Goal: Transaction & Acquisition: Book appointment/travel/reservation

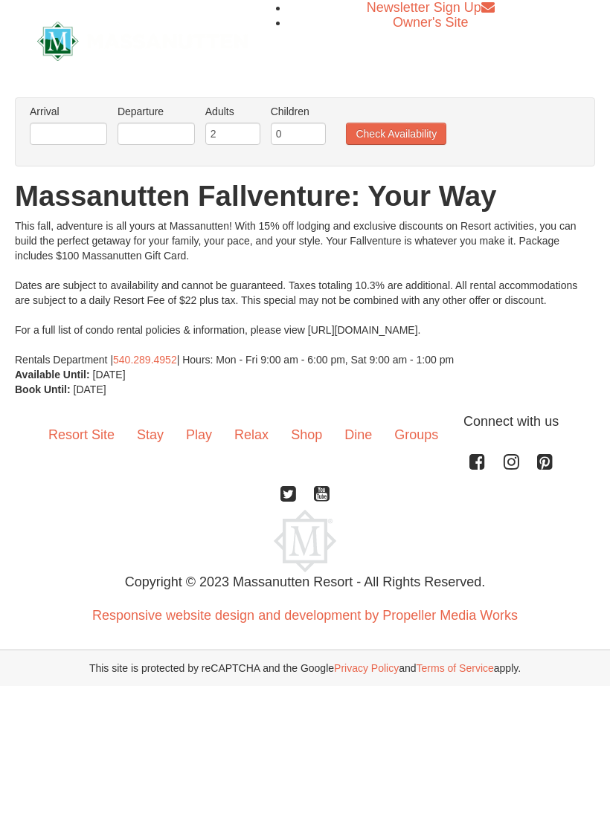
click at [437, 129] on button "Check Availability" at bounding box center [396, 134] width 100 height 22
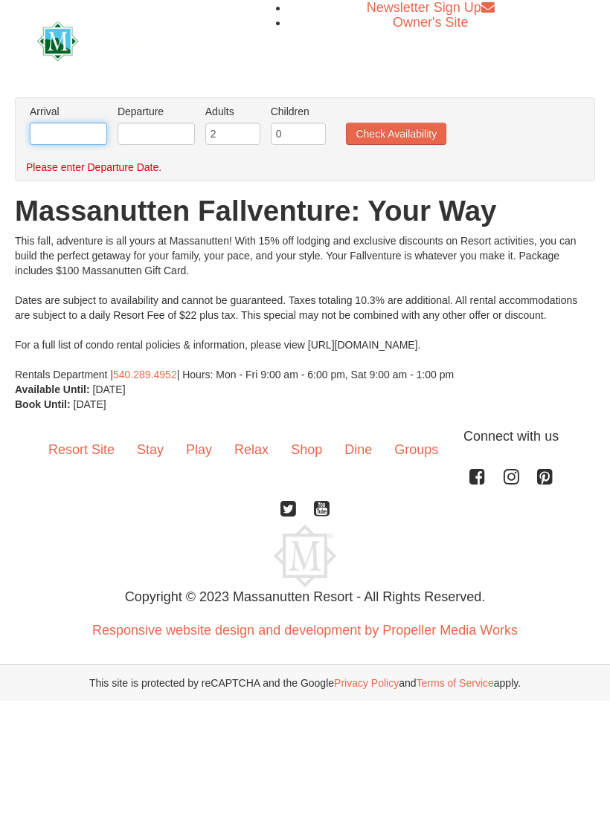
click at [75, 143] on input "text" at bounding box center [68, 134] width 77 height 22
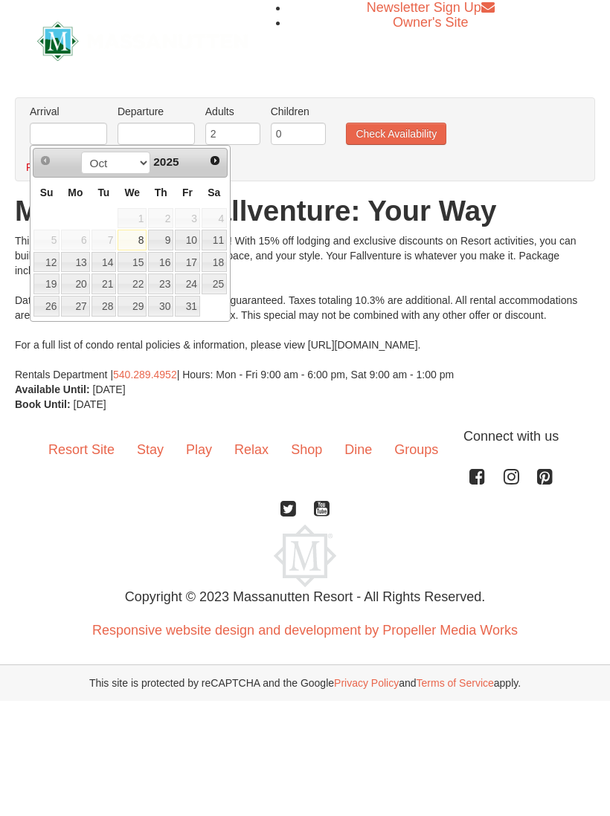
click at [213, 170] on link "Next" at bounding box center [214, 160] width 21 height 21
click at [221, 165] on span "Next" at bounding box center [215, 161] width 12 height 12
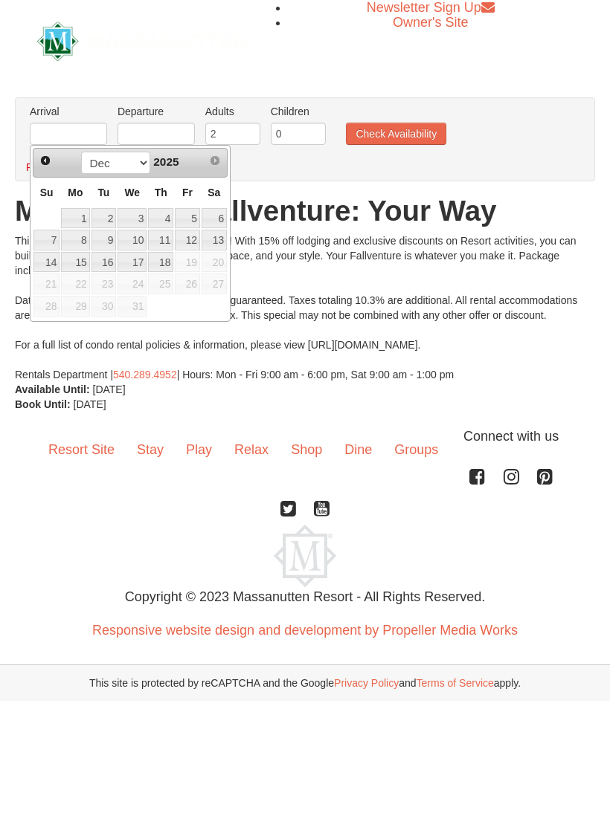
click at [80, 243] on link "8" at bounding box center [75, 240] width 28 height 21
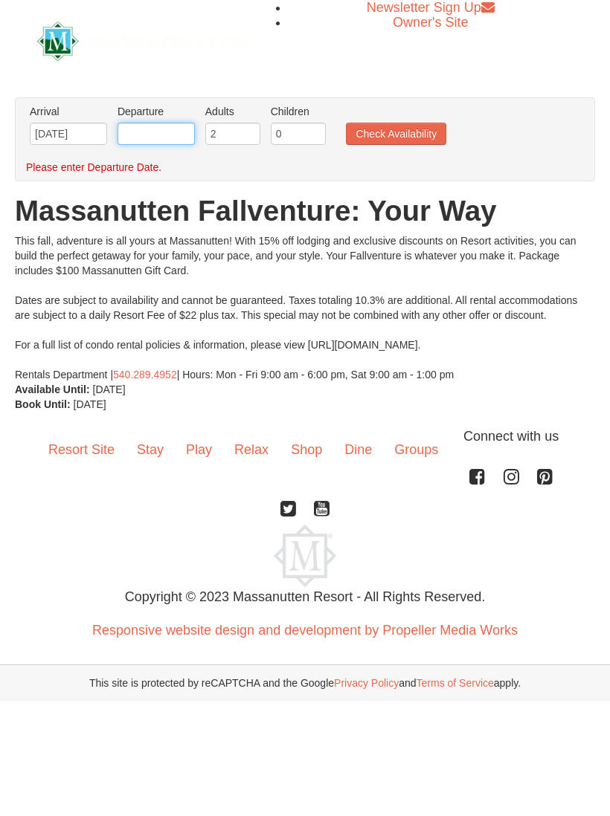
click at [142, 141] on input "text" at bounding box center [155, 134] width 77 height 22
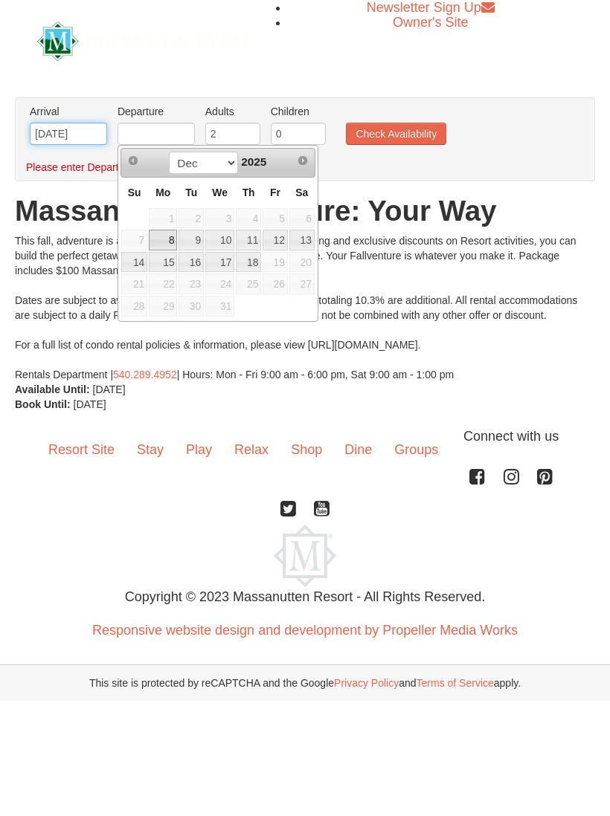
click at [44, 135] on input "12/08/2025" at bounding box center [68, 134] width 77 height 22
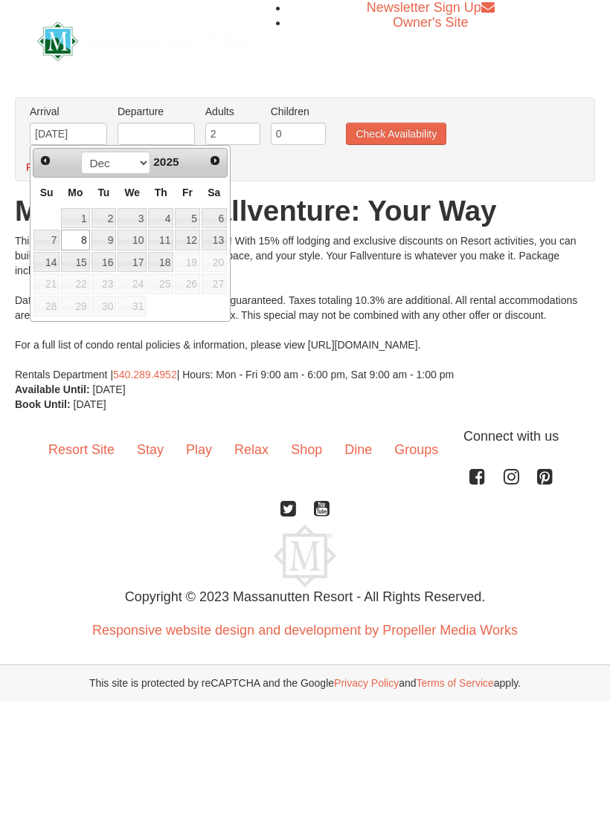
click at [212, 215] on link "6" at bounding box center [213, 218] width 25 height 21
type input "[DATE]"
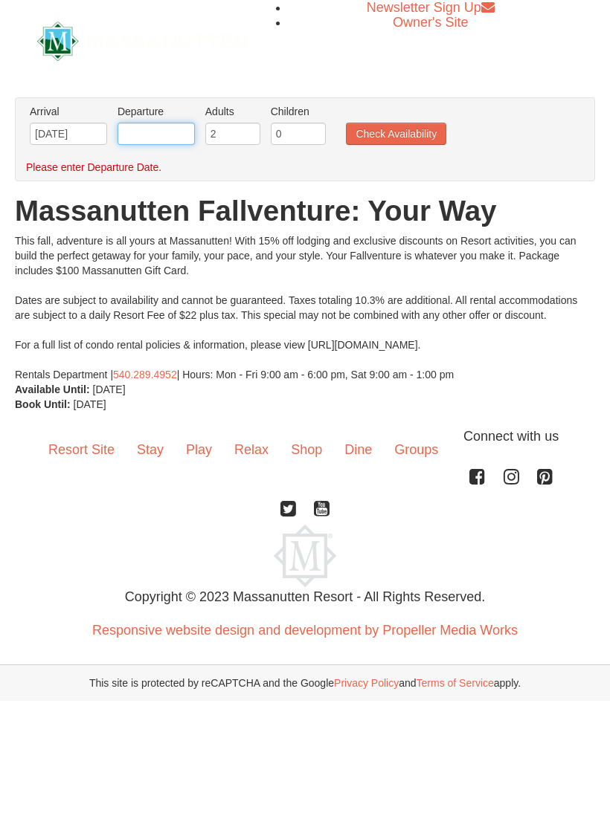
click at [143, 145] on body "Browser Not Supported We notice you are using a browser which will not provide …" at bounding box center [305, 350] width 610 height 701
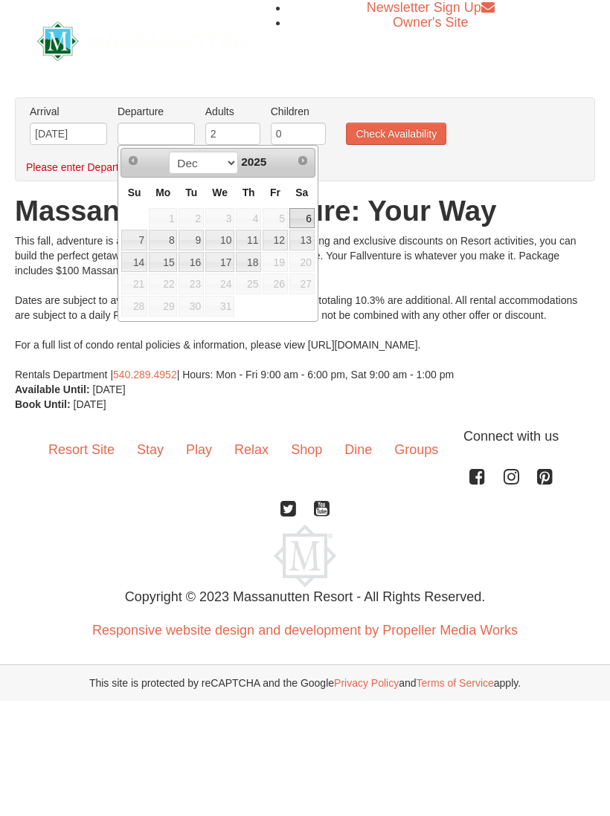
click at [193, 234] on link "9" at bounding box center [190, 240] width 25 height 21
type input "[DATE]"
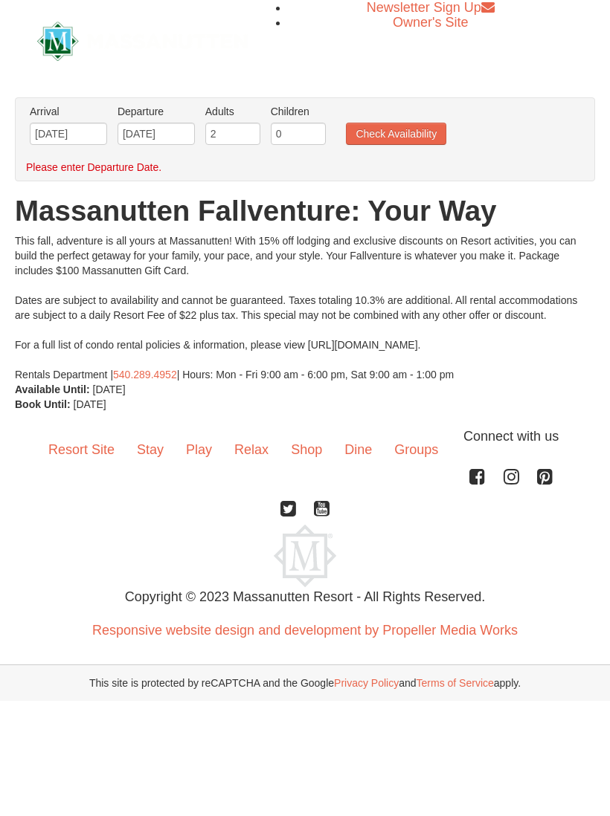
click at [438, 128] on button "Check Availability" at bounding box center [396, 134] width 100 height 22
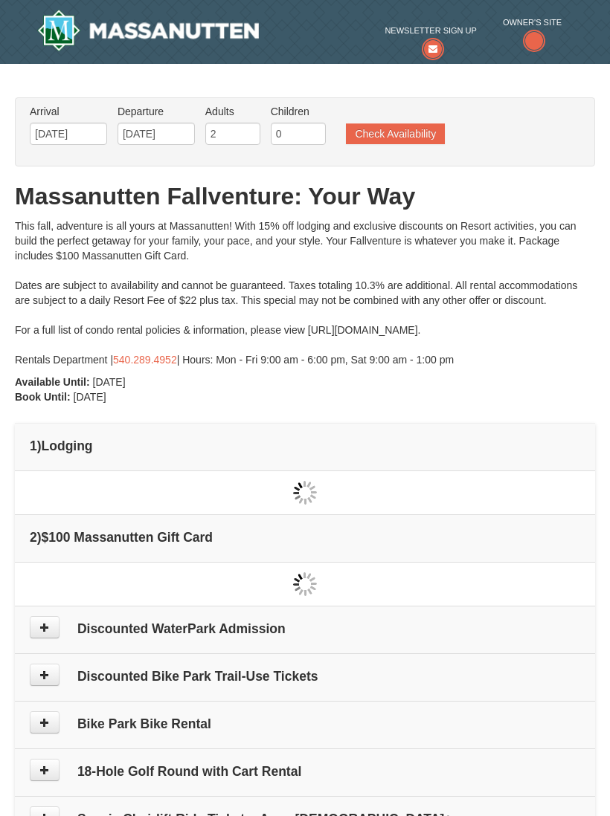
type input "[DATE]"
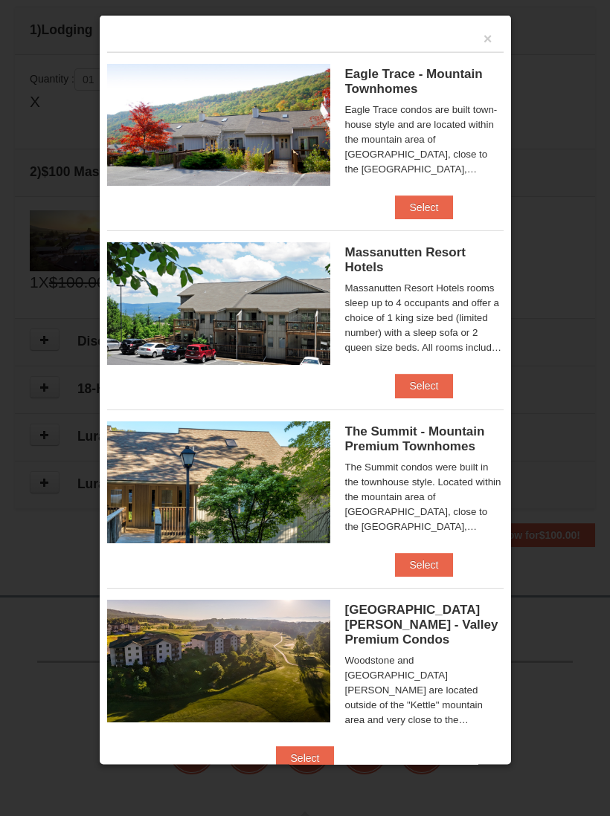
scroll to position [417, 0]
click at [451, 219] on button "Select" at bounding box center [424, 208] width 59 height 24
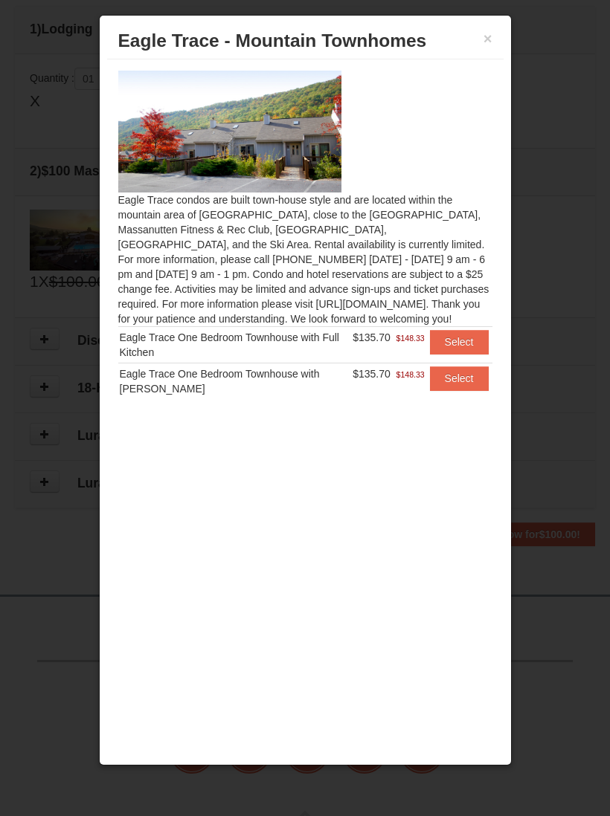
click at [501, 48] on div "× [GEOGRAPHIC_DATA] - [GEOGRAPHIC_DATA]" at bounding box center [305, 41] width 396 height 36
click at [490, 35] on button "×" at bounding box center [487, 38] width 9 height 15
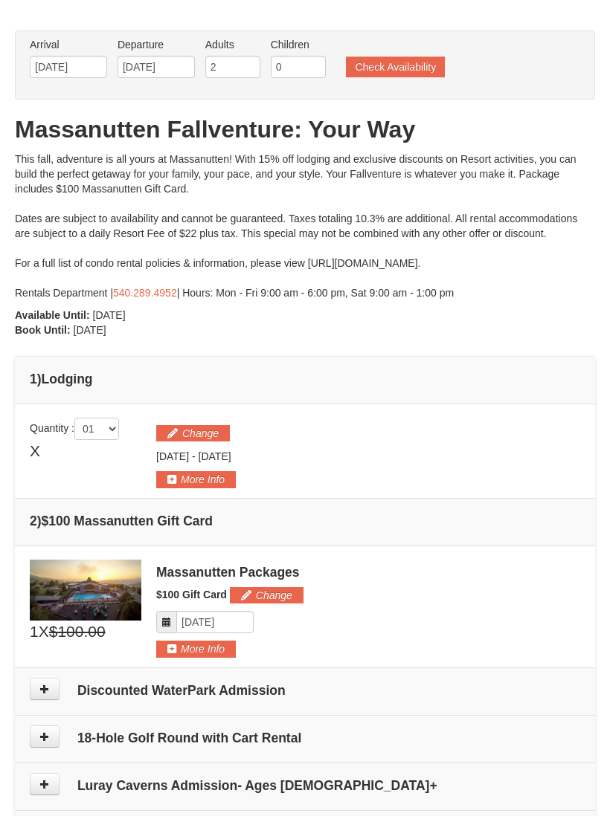
scroll to position [0, 0]
